Goal: Information Seeking & Learning: Learn about a topic

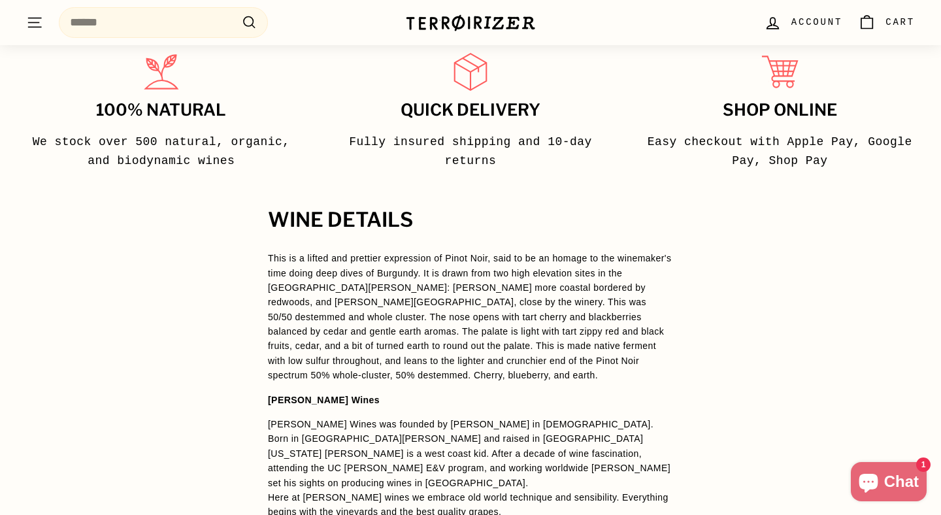
scroll to position [855, 0]
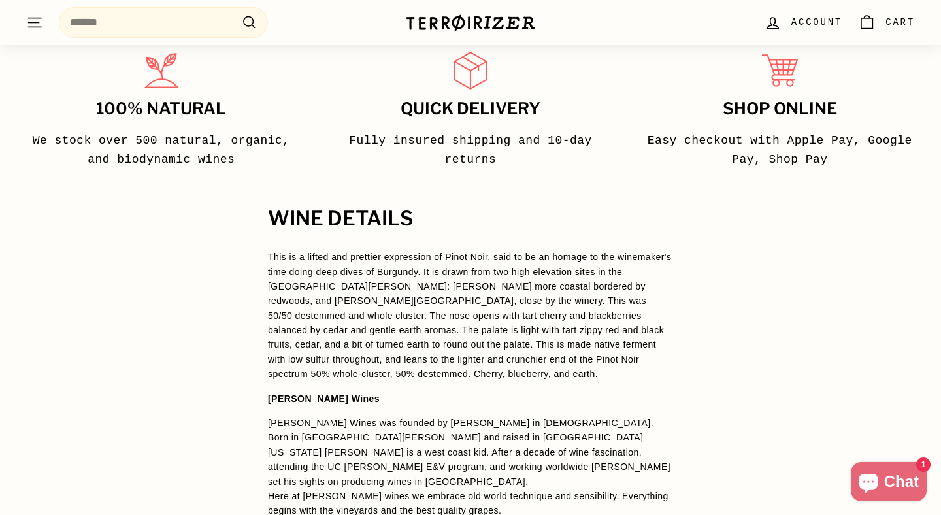
click at [671, 280] on p "This is a lifted and prettier expression of Pinot Noir, said to be an homage to…" at bounding box center [470, 315] width 405 height 132
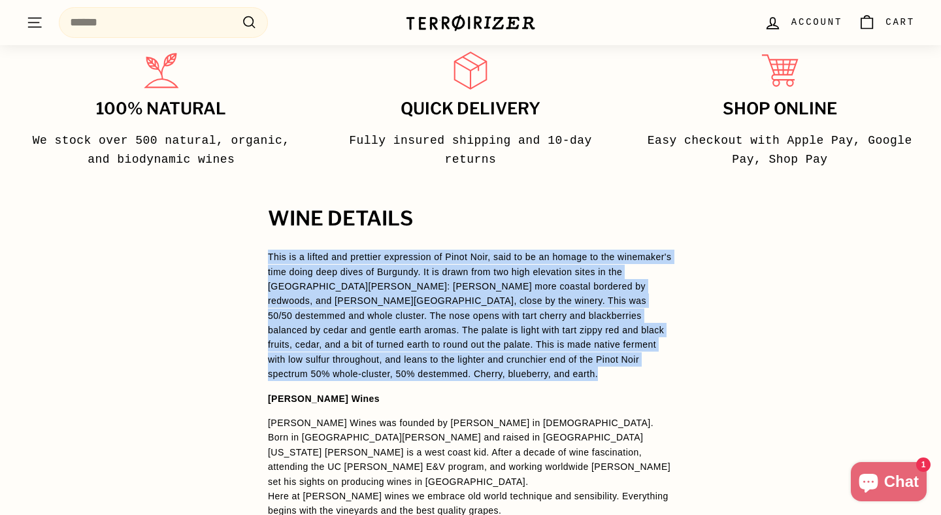
click at [720, 336] on div "WINE DETAILS This is a lifted and prettier expression of Pinot Noir, said to be…" at bounding box center [470, 498] width 941 height 581
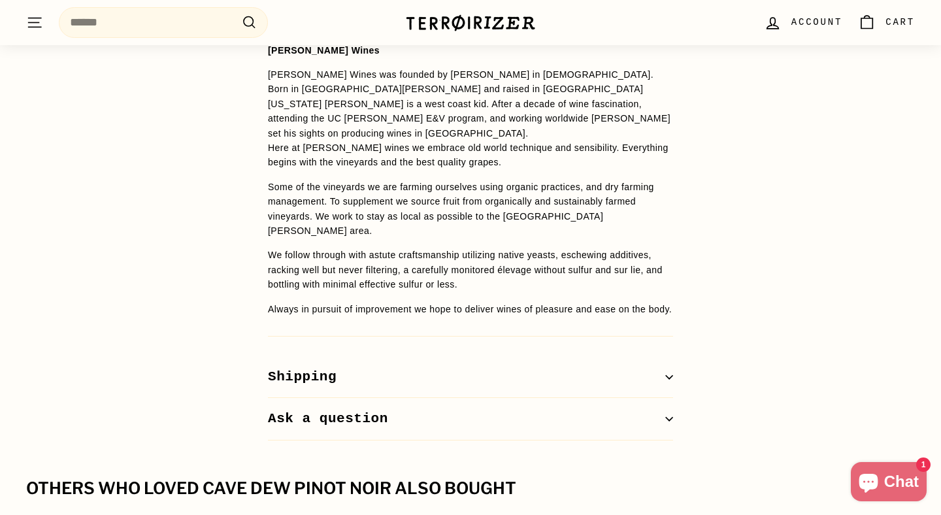
scroll to position [1205, 0]
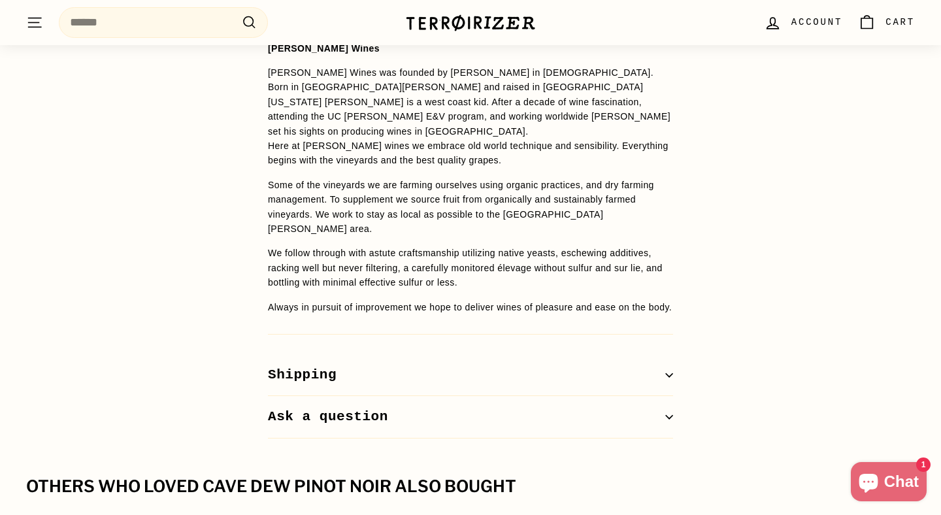
click at [641, 246] on p "We follow through with astute craftsmanship utilizing native yeasts, eschewing …" at bounding box center [470, 268] width 405 height 44
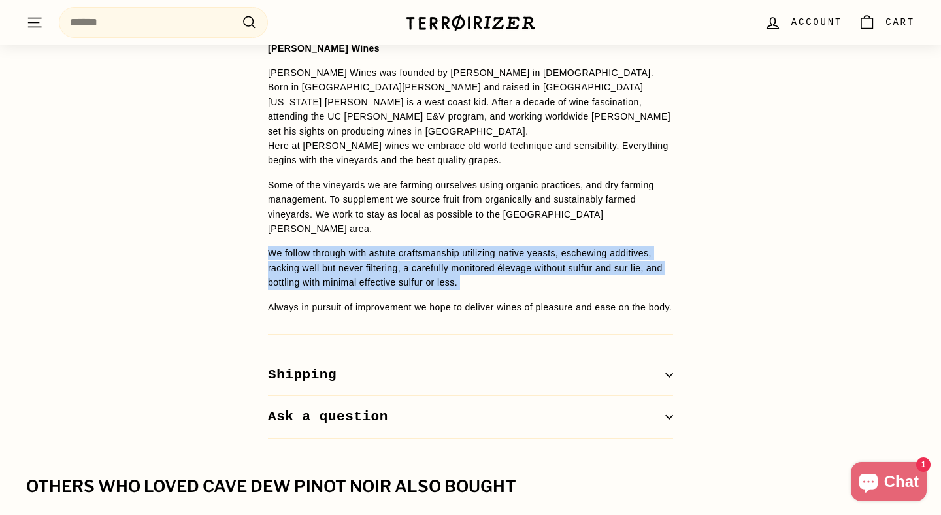
click at [641, 246] on p "We follow through with astute craftsmanship utilizing native yeasts, eschewing …" at bounding box center [470, 268] width 405 height 44
